Goal: Browse casually: Explore the website without a specific task or goal

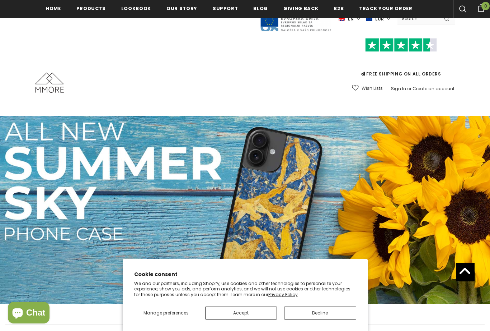
scroll to position [324, 0]
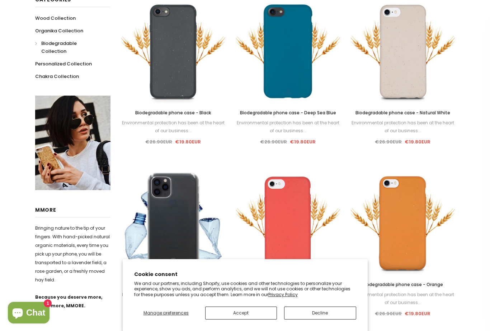
scroll to position [192, 0]
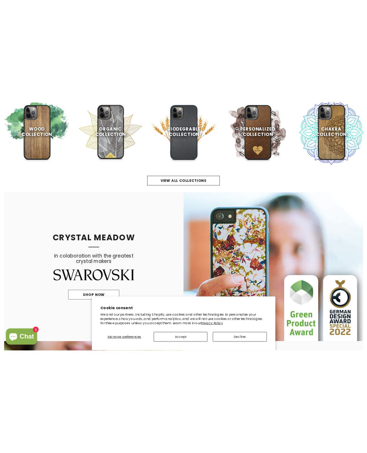
scroll to position [289, 0]
